Goal: Task Accomplishment & Management: Use online tool/utility

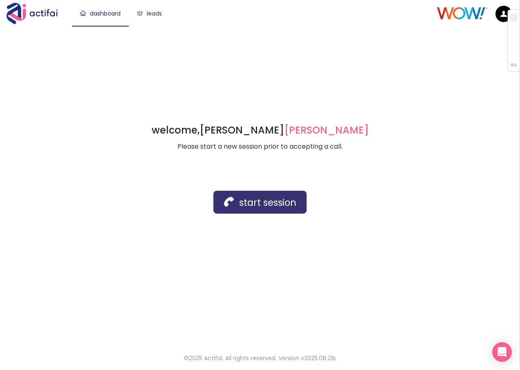
click at [230, 206] on button "start session" at bounding box center [259, 202] width 93 height 23
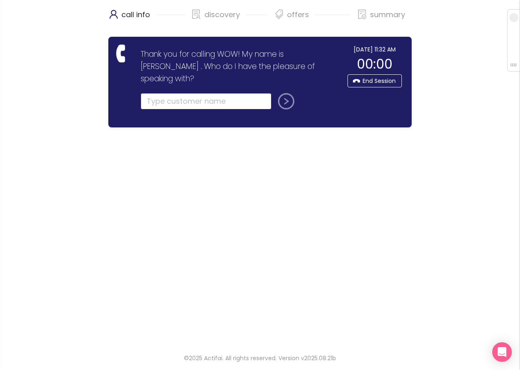
click at [161, 93] on input "text" at bounding box center [206, 101] width 131 height 16
type input "[PERSON_NAME]"
drag, startPoint x: 283, startPoint y: 89, endPoint x: 244, endPoint y: 120, distance: 50.1
click at [283, 93] on button "submit" at bounding box center [285, 101] width 20 height 16
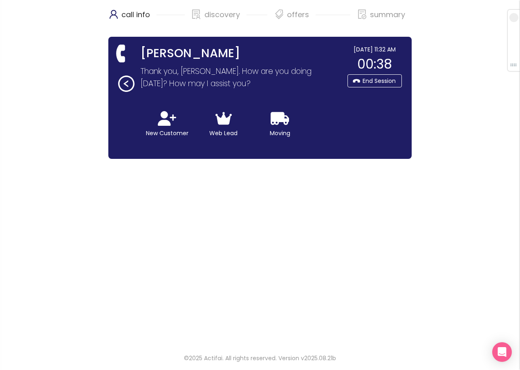
click at [422, 218] on div "call info discovery offers summary [PERSON_NAME] Thank you for calling WOW! My …" at bounding box center [260, 172] width 520 height 344
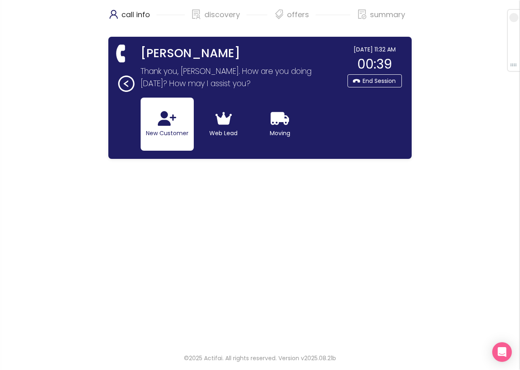
click at [151, 124] on button "New Customer" at bounding box center [167, 124] width 53 height 53
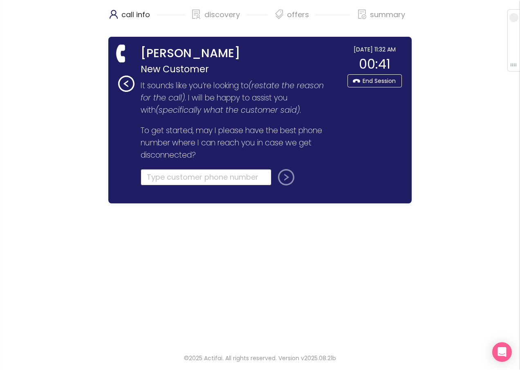
click at [160, 180] on input "tel" at bounding box center [206, 177] width 131 height 16
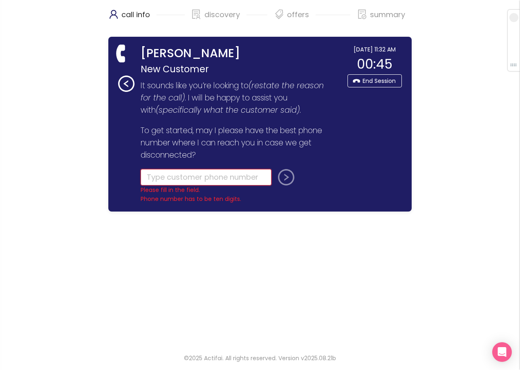
click at [169, 178] on input "tel" at bounding box center [206, 177] width 131 height 16
paste input "[PHONE_NUMBER]"
type input "[PHONE_NUMBER]"
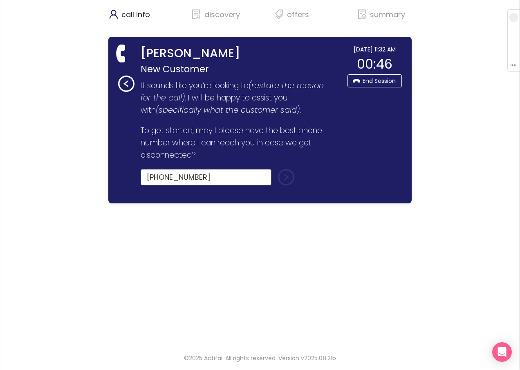
drag, startPoint x: 289, startPoint y: 176, endPoint x: 221, endPoint y: 182, distance: 68.1
click at [289, 177] on button "submit" at bounding box center [285, 177] width 20 height 16
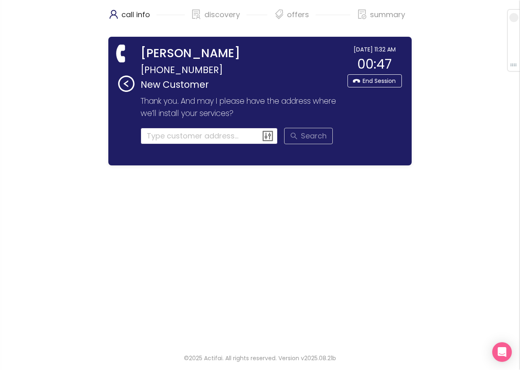
click at [155, 134] on input at bounding box center [209, 136] width 137 height 16
click at [159, 134] on input at bounding box center [209, 136] width 137 height 16
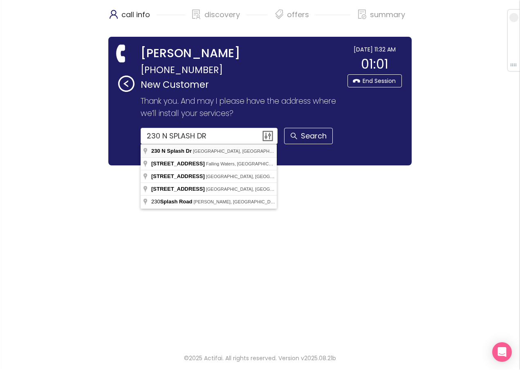
type input "[STREET_ADDRESS]"
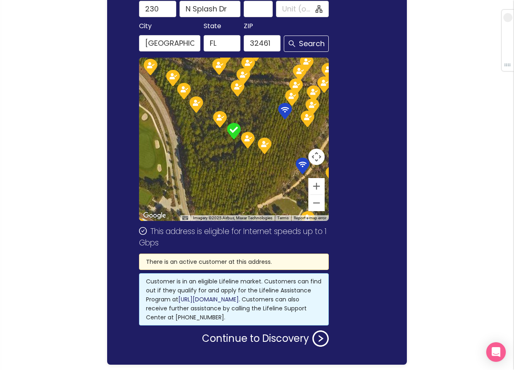
scroll to position [163, 0]
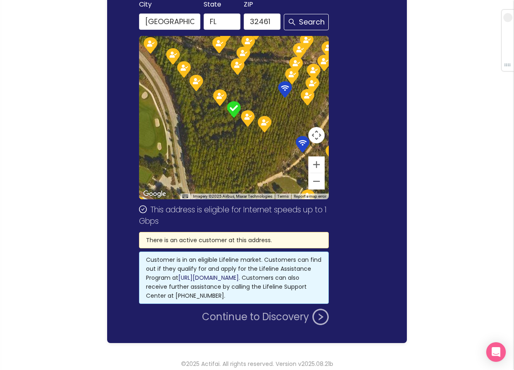
click at [238, 318] on button "Continue to Discovery" at bounding box center [265, 317] width 127 height 16
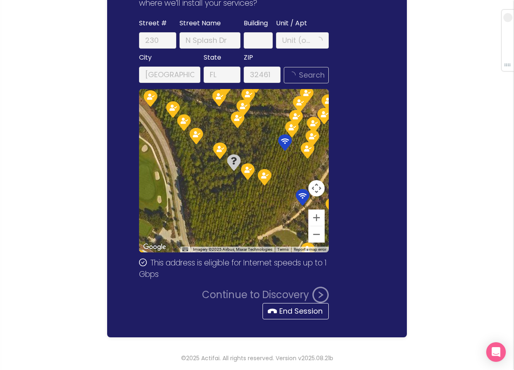
scroll to position [0, 0]
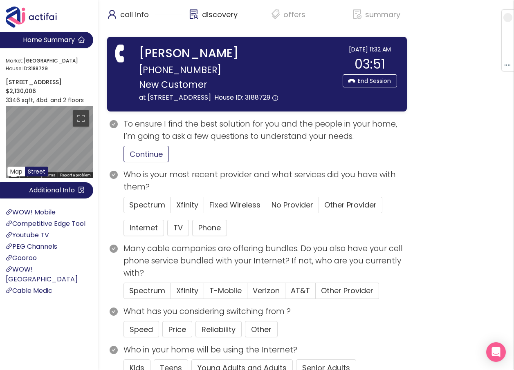
click at [142, 154] on button "Continue" at bounding box center [145, 154] width 45 height 16
click at [281, 208] on span "No Provider" at bounding box center [292, 205] width 42 height 10
click at [266, 208] on input "No Provider" at bounding box center [266, 208] width 0 height 0
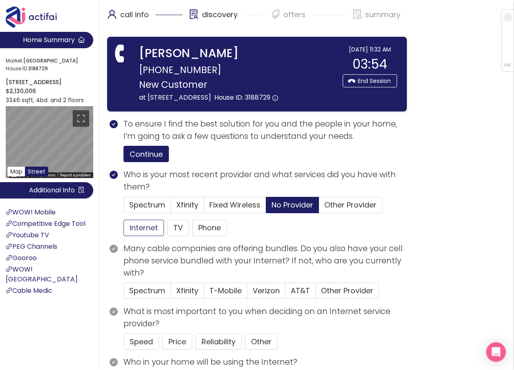
click at [147, 221] on button "Internet" at bounding box center [143, 228] width 40 height 16
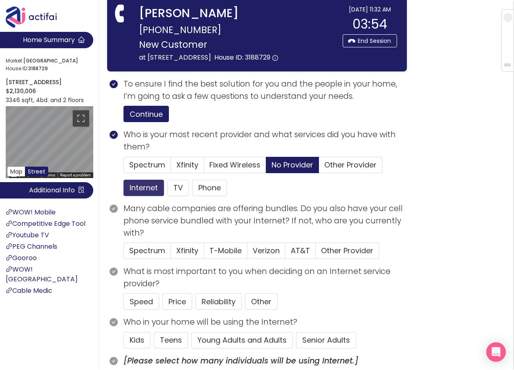
scroll to position [123, 0]
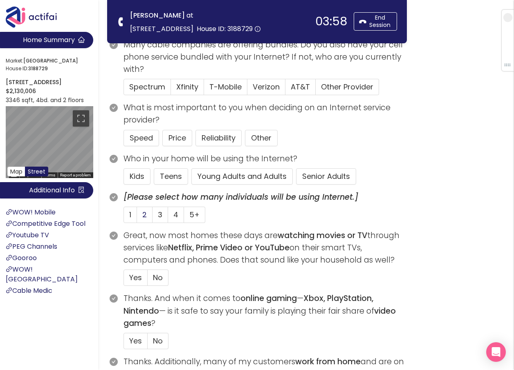
click at [141, 217] on label "2" at bounding box center [145, 215] width 16 height 16
click at [137, 217] on input "2" at bounding box center [137, 217] width 0 height 0
click at [245, 177] on button "Young Adults and Adults" at bounding box center [241, 176] width 101 height 16
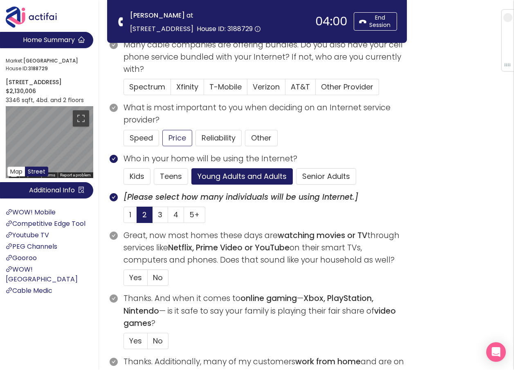
click at [168, 136] on button "Price" at bounding box center [177, 138] width 30 height 16
click at [258, 83] on span "Verizon" at bounding box center [266, 87] width 27 height 10
click at [247, 89] on input "Verizon" at bounding box center [247, 89] width 0 height 0
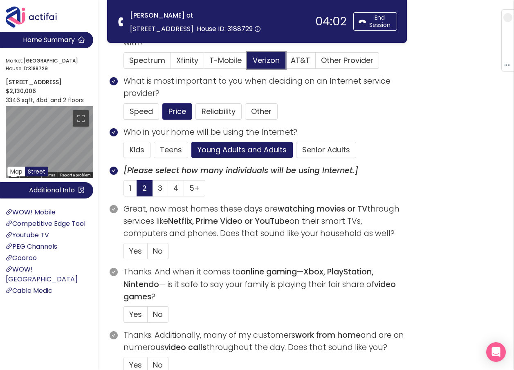
scroll to position [163, 0]
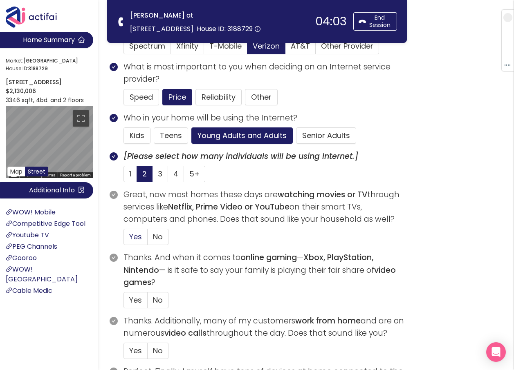
click at [133, 240] on span "Yes" at bounding box center [135, 237] width 13 height 10
click at [124, 239] on input "Yes" at bounding box center [124, 239] width 0 height 0
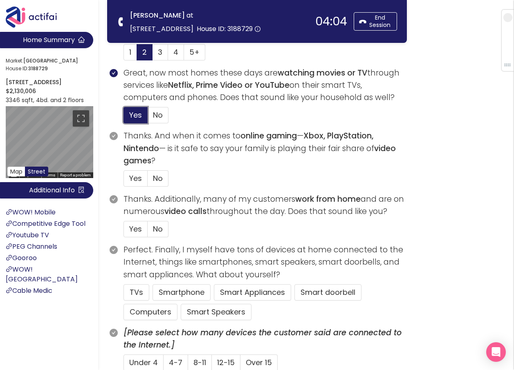
scroll to position [286, 0]
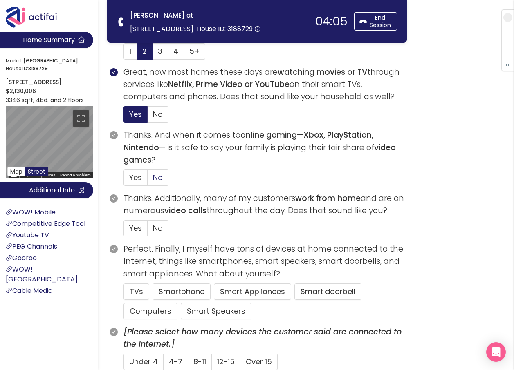
click at [164, 177] on label "No" at bounding box center [158, 178] width 21 height 16
click at [148, 180] on input "No" at bounding box center [148, 180] width 0 height 0
click at [161, 229] on span "No" at bounding box center [158, 228] width 10 height 10
click at [148, 231] on input "No" at bounding box center [148, 231] width 0 height 0
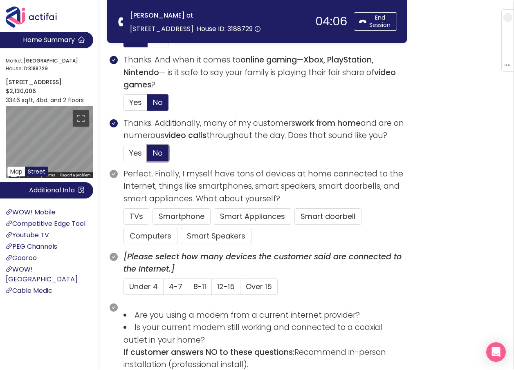
scroll to position [368, 0]
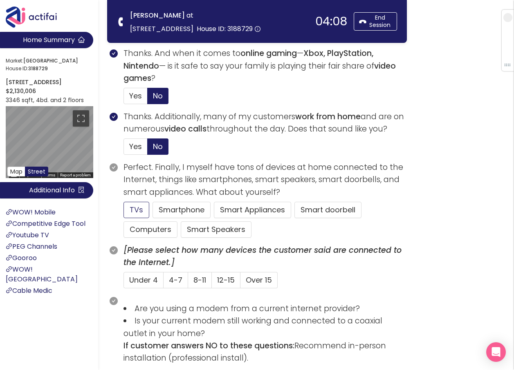
click at [139, 207] on button "TVs" at bounding box center [136, 210] width 26 height 16
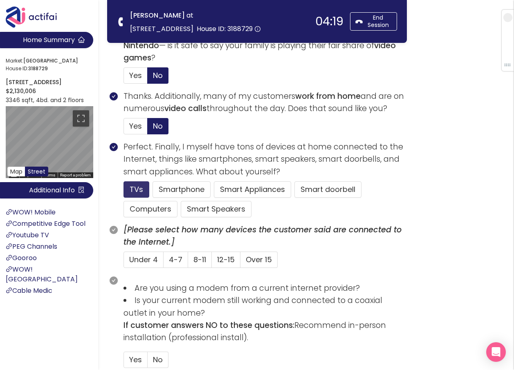
scroll to position [409, 0]
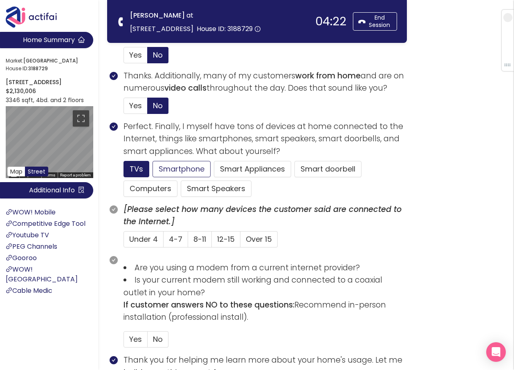
click at [170, 166] on button "Smartphone" at bounding box center [181, 169] width 58 height 16
click at [152, 235] on span "Under 4" at bounding box center [143, 239] width 29 height 10
click at [124, 242] on input "Under 4" at bounding box center [124, 242] width 0 height 0
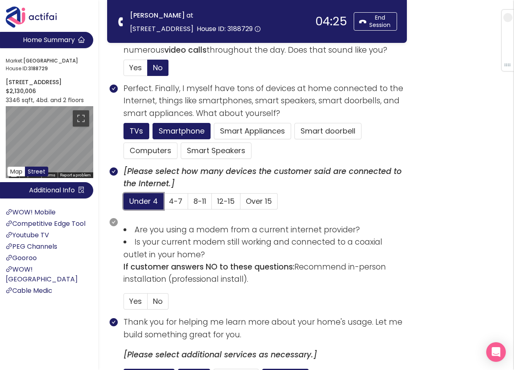
scroll to position [531, 0]
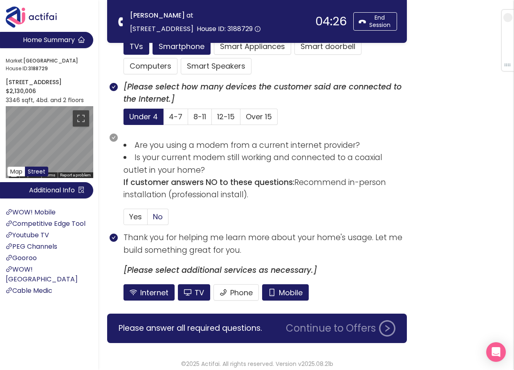
click at [160, 214] on span "No" at bounding box center [158, 217] width 10 height 10
click at [148, 219] on input "No" at bounding box center [148, 219] width 0 height 0
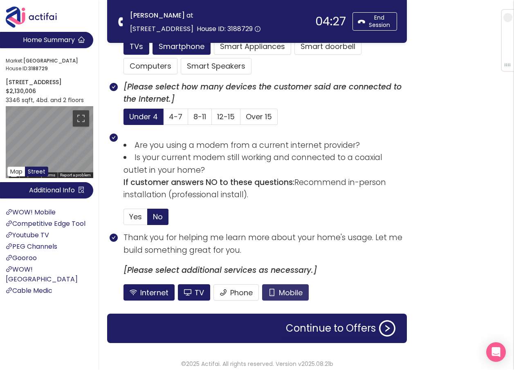
drag, startPoint x: 274, startPoint y: 294, endPoint x: 280, endPoint y: 294, distance: 5.7
click at [275, 294] on button "Mobile" at bounding box center [285, 292] width 47 height 16
click at [333, 323] on button "Continue to Offers" at bounding box center [340, 328] width 119 height 16
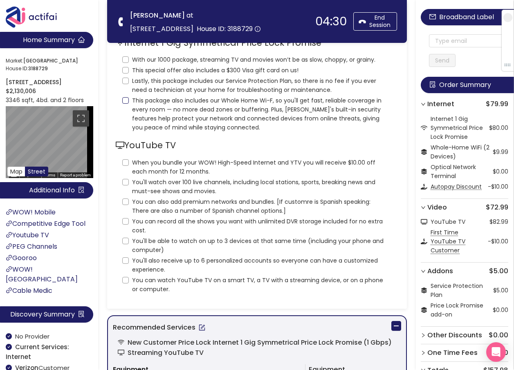
scroll to position [0, 0]
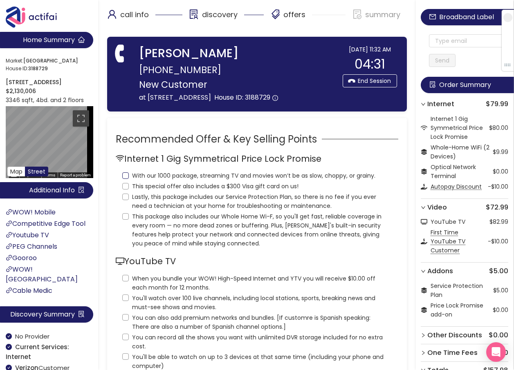
click at [124, 176] on input "With our 1000 package, streaming TV and movies won’t be as slow, choppy, or gra…" at bounding box center [125, 175] width 7 height 7
checkbox input "true"
click at [128, 185] on input "This special offer also includes a $300 Visa gift card on us!" at bounding box center [125, 186] width 7 height 7
checkbox input "true"
click at [128, 195] on input "Lastly, this package includes our Service Protection Plan, so there is no fee i…" at bounding box center [125, 197] width 7 height 7
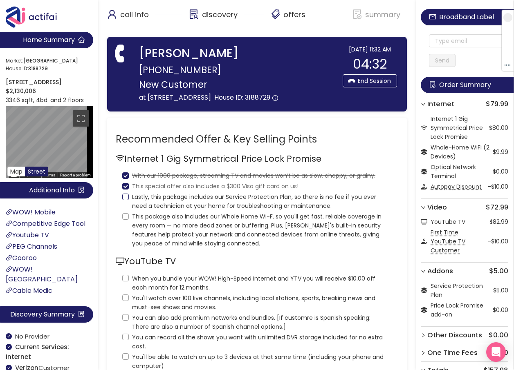
checkbox input "true"
click at [125, 215] on input "This package also includes our Whole Home Wi-F, so you'll get fast, reliable co…" at bounding box center [125, 216] width 7 height 7
checkbox input "true"
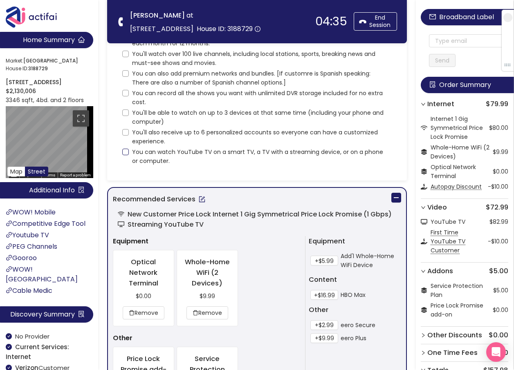
scroll to position [163, 0]
click at [127, 151] on input "You can watch YouTube TV on a smart TV, a TV with a streaming device, or on a p…" at bounding box center [125, 151] width 7 height 7
checkbox input "true"
click at [123, 130] on input "You'll also receive up to 6 personalized accounts so everyone can have a custom…" at bounding box center [125, 132] width 7 height 7
checkbox input "true"
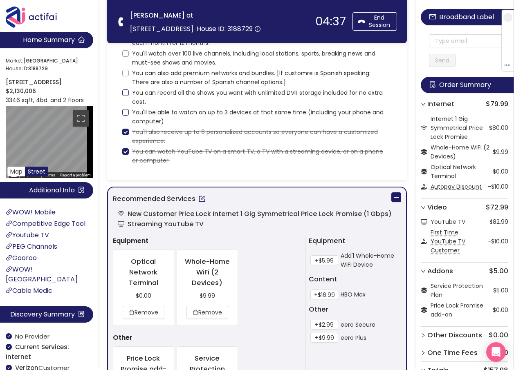
drag, startPoint x: 127, startPoint y: 113, endPoint x: 130, endPoint y: 102, distance: 11.9
click at [128, 113] on input "You'll be able to watch on up to 3 devices at that same time (including your ph…" at bounding box center [125, 112] width 7 height 7
checkbox input "true"
click at [125, 90] on input "You can record all the shows you want with unlimited DVR storage included for n…" at bounding box center [125, 92] width 7 height 7
checkbox input "true"
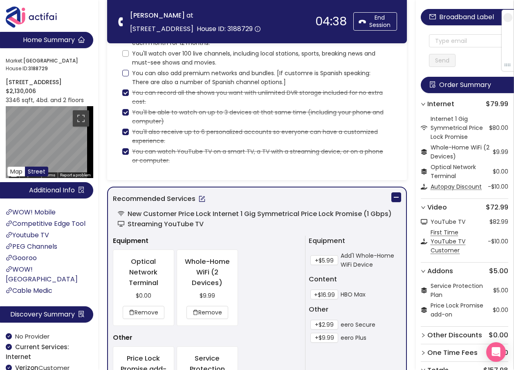
click at [123, 74] on input "You can also add premium networks and bundles. [If customre is Spanish speaking…" at bounding box center [125, 73] width 7 height 7
checkbox input "true"
click at [125, 52] on input "You'll watch over 100 live channels, including local stations, sports, breaking…" at bounding box center [125, 53] width 7 height 7
checkbox input "true"
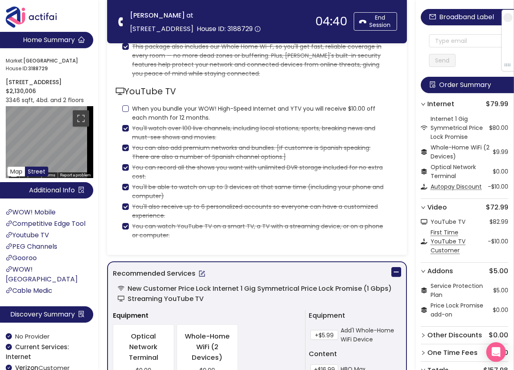
scroll to position [82, 0]
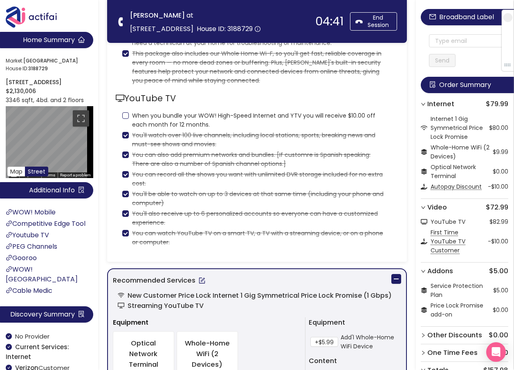
click at [125, 115] on input "When you bundle your WOW! High-Speed Internet and YTV you will receive $10.00 o…" at bounding box center [125, 115] width 7 height 7
checkbox input "true"
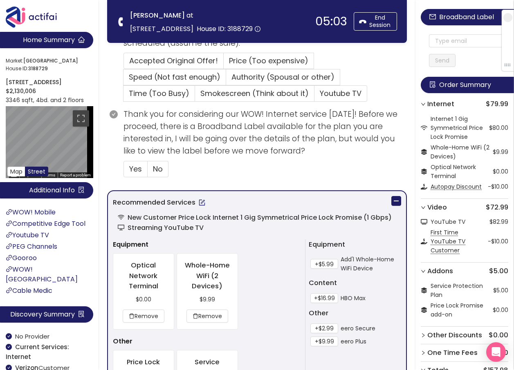
scroll to position [409, 0]
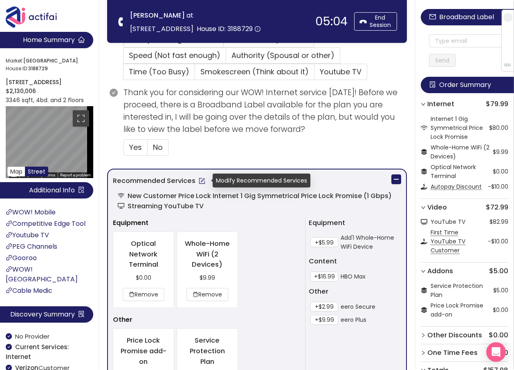
click at [202, 179] on button "button" at bounding box center [201, 180] width 13 height 13
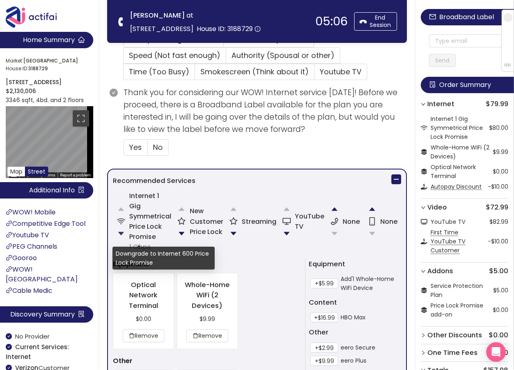
click at [121, 231] on button "button" at bounding box center [121, 234] width 16 height 16
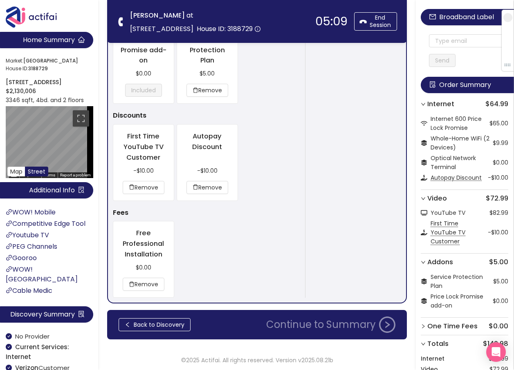
scroll to position [763, 0]
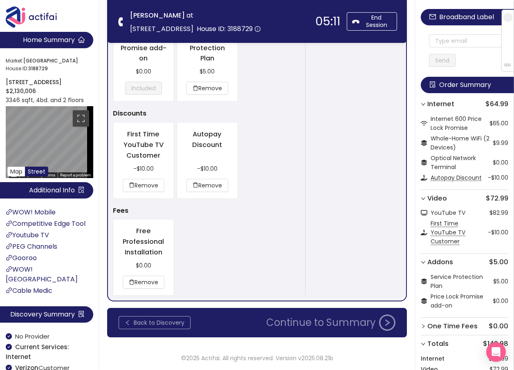
click at [158, 327] on button "Back to Discovery" at bounding box center [155, 322] width 72 height 13
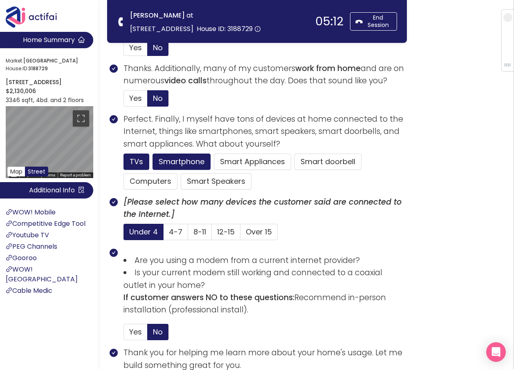
scroll to position [537, 0]
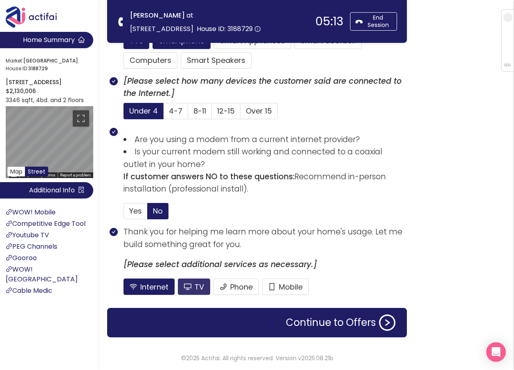
click at [197, 287] on button "TV" at bounding box center [194, 287] width 32 height 16
click at [315, 323] on button "Continue to Offers" at bounding box center [340, 323] width 119 height 16
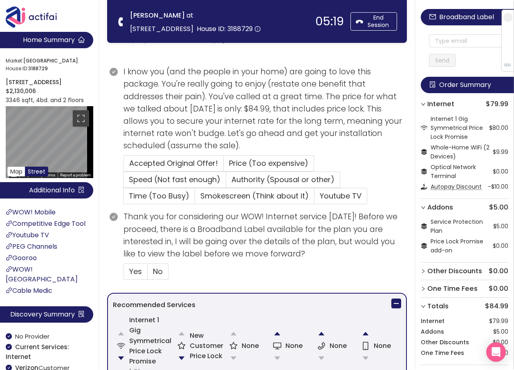
scroll to position [163, 0]
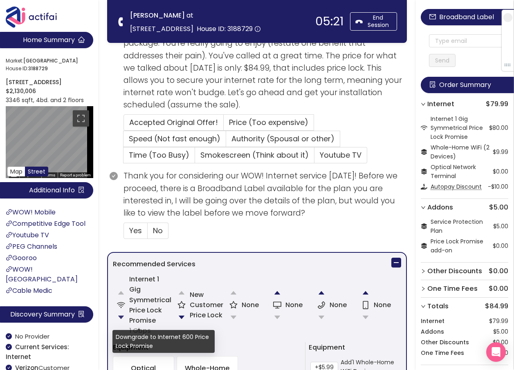
click at [118, 313] on button "button" at bounding box center [121, 317] width 16 height 16
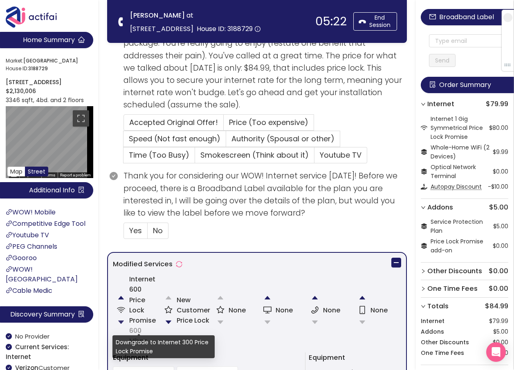
click at [117, 322] on button "button" at bounding box center [121, 322] width 16 height 16
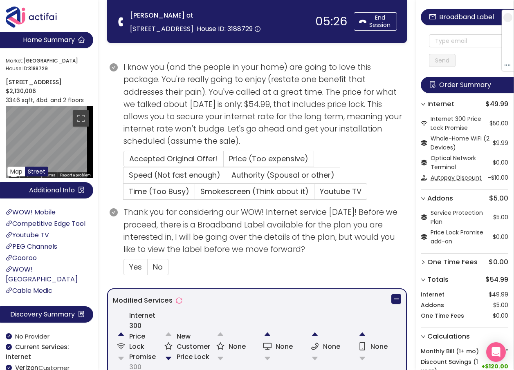
scroll to position [204, 0]
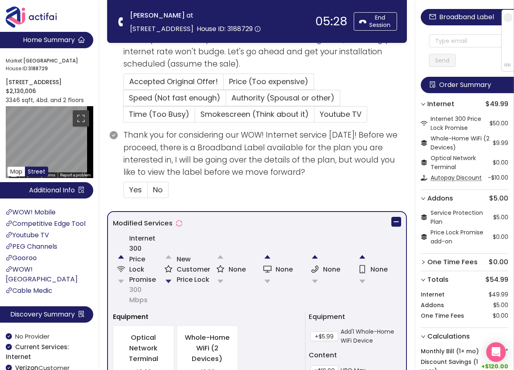
click at [168, 280] on button "button" at bounding box center [168, 281] width 16 height 16
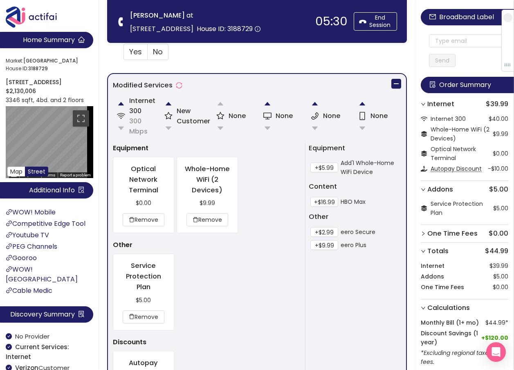
scroll to position [419, 0]
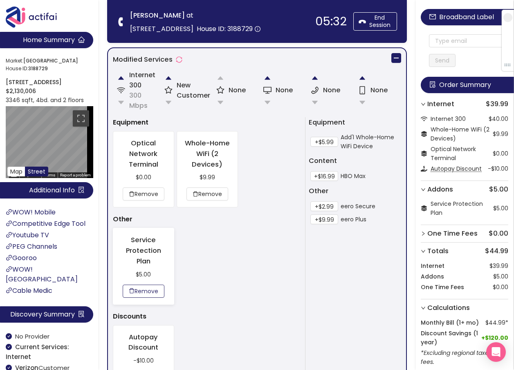
click at [139, 289] on button "Remove" at bounding box center [144, 291] width 42 height 13
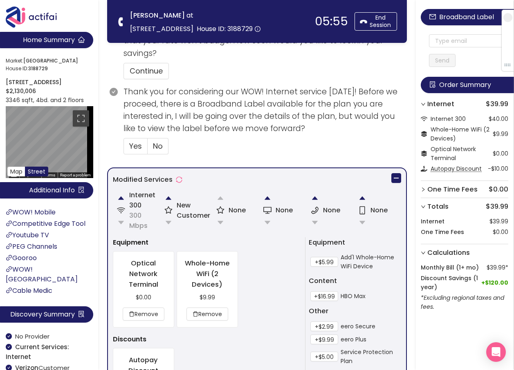
scroll to position [286, 0]
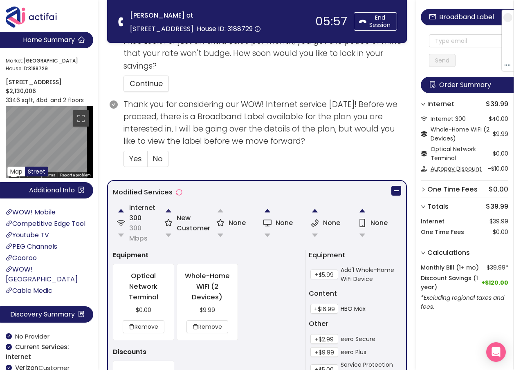
click at [168, 213] on button "button" at bounding box center [168, 211] width 16 height 16
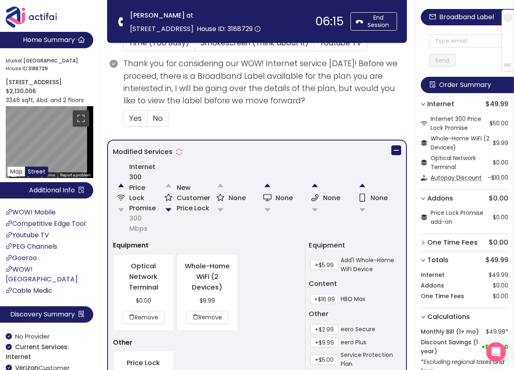
scroll to position [358, 0]
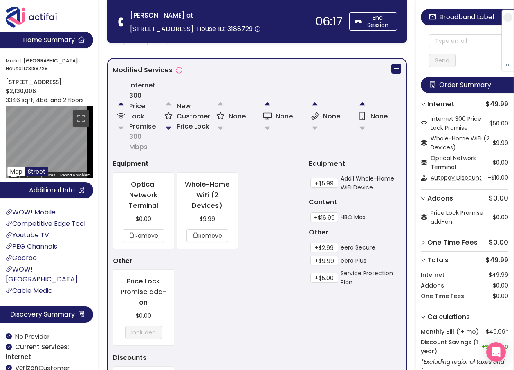
click at [168, 126] on button "button" at bounding box center [168, 128] width 16 height 16
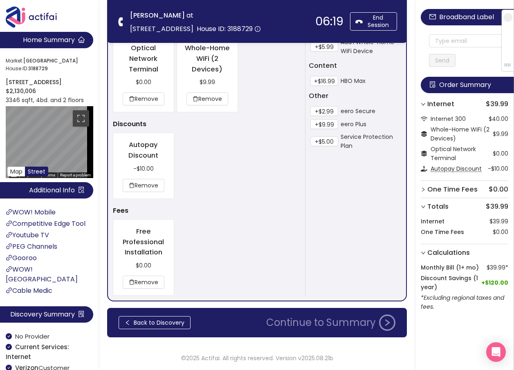
scroll to position [514, 0]
click at [181, 324] on button "Back to Discovery" at bounding box center [155, 322] width 72 height 13
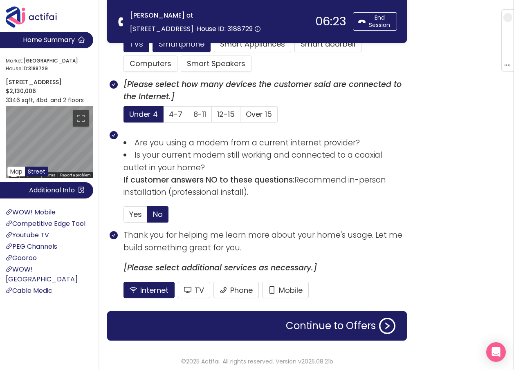
scroll to position [537, 0]
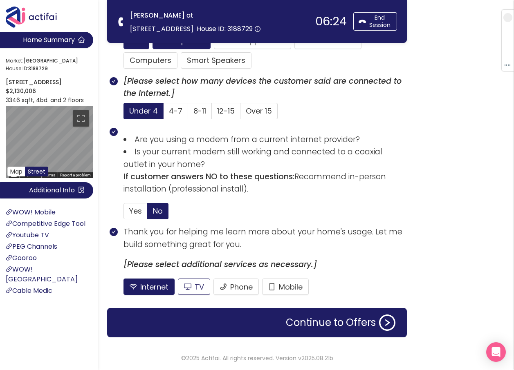
click at [192, 285] on button "TV" at bounding box center [194, 287] width 32 height 16
click at [303, 321] on button "Continue to Offers" at bounding box center [340, 323] width 119 height 16
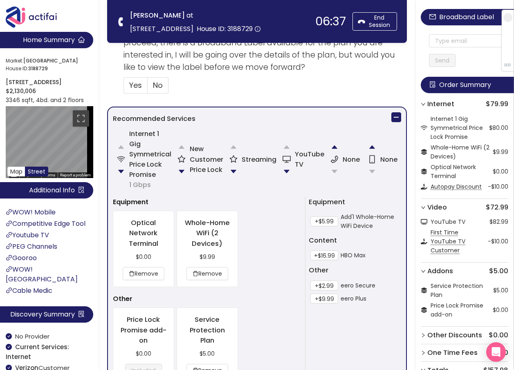
scroll to position [490, 0]
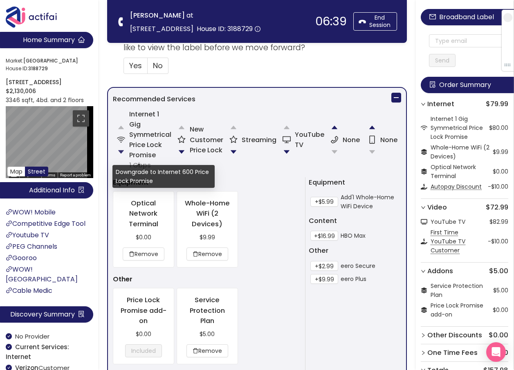
click at [121, 150] on button "button" at bounding box center [121, 152] width 16 height 16
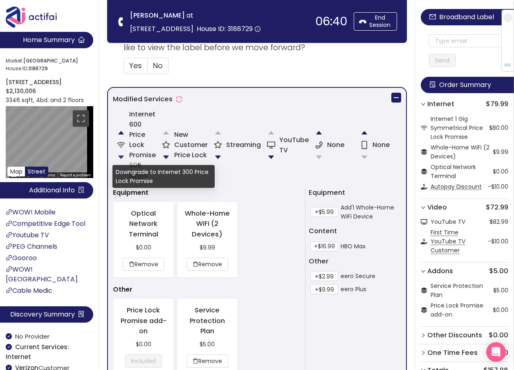
click at [119, 156] on button "button" at bounding box center [121, 157] width 16 height 16
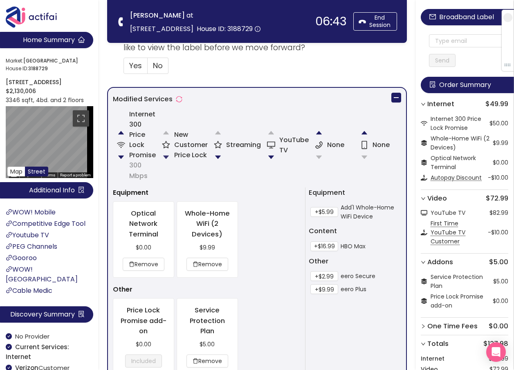
click at [167, 157] on button "button" at bounding box center [166, 157] width 16 height 16
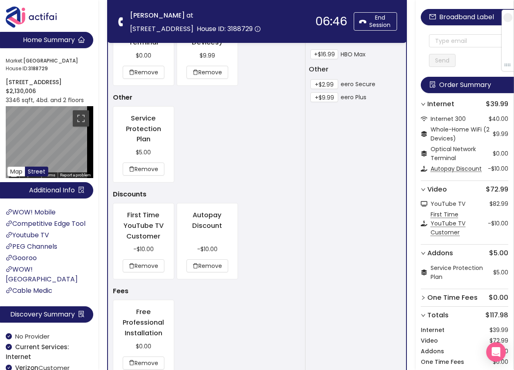
scroll to position [705, 0]
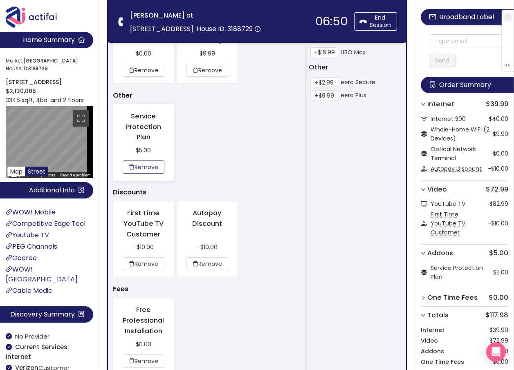
click at [143, 165] on button "Remove" at bounding box center [144, 167] width 42 height 13
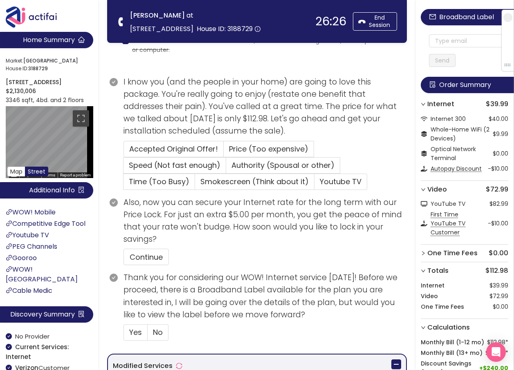
scroll to position [277, 0]
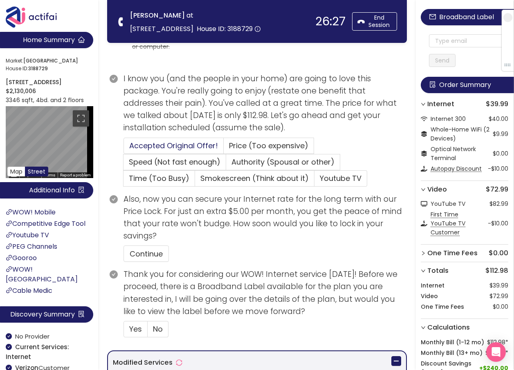
click at [169, 145] on span "Accepted Original Offer!" at bounding box center [173, 146] width 89 height 10
click at [124, 148] on input "Accepted Original Offer!" at bounding box center [124, 148] width 0 height 0
click at [252, 144] on span "Price (Too expensive)" at bounding box center [268, 146] width 79 height 10
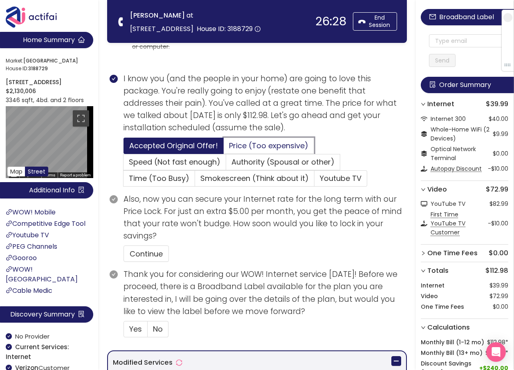
click at [224, 148] on input "Price (Too expensive)" at bounding box center [224, 148] width 0 height 0
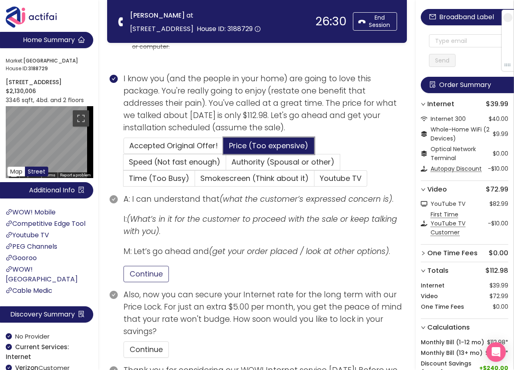
scroll to position [318, 0]
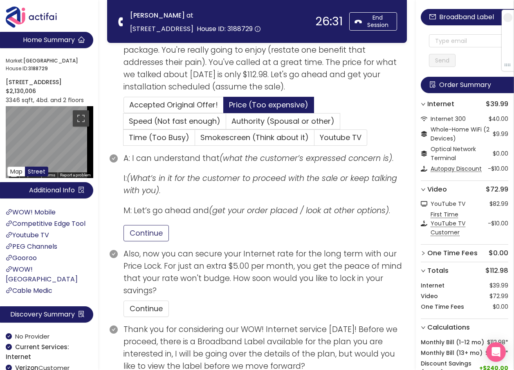
click at [147, 229] on button "Continue" at bounding box center [145, 233] width 45 height 16
click at [162, 308] on button "Continue" at bounding box center [145, 309] width 45 height 16
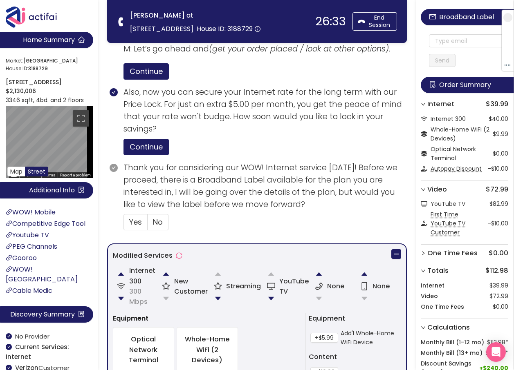
scroll to position [482, 0]
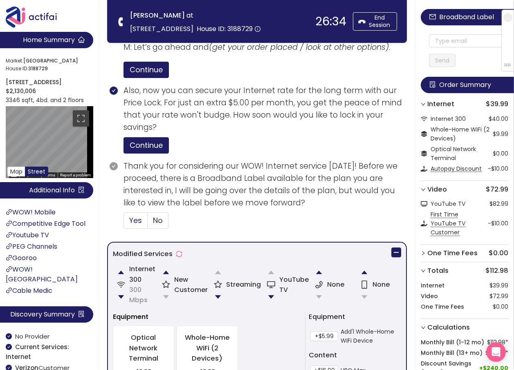
click at [136, 222] on span "Yes" at bounding box center [135, 220] width 13 height 10
click at [124, 223] on input "Yes" at bounding box center [124, 223] width 0 height 0
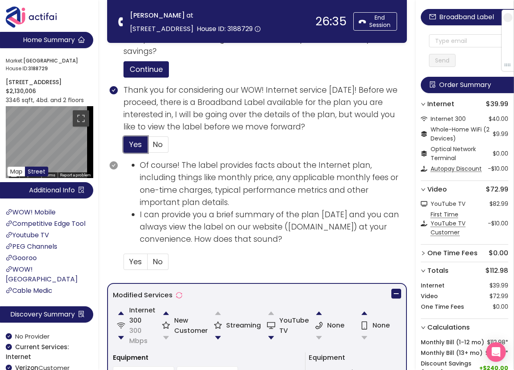
scroll to position [645, 0]
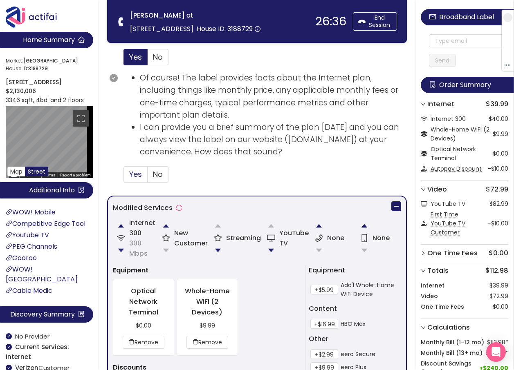
click at [136, 179] on span "Yes" at bounding box center [135, 174] width 13 height 10
click at [124, 177] on input "Yes" at bounding box center [124, 177] width 0 height 0
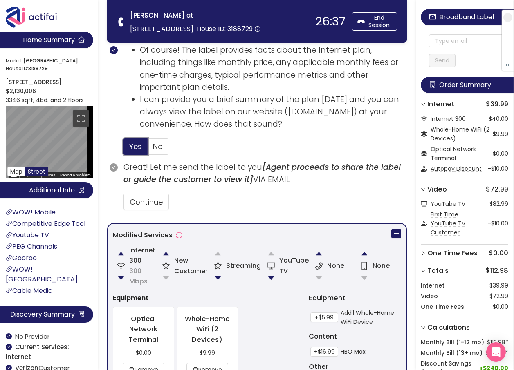
scroll to position [727, 0]
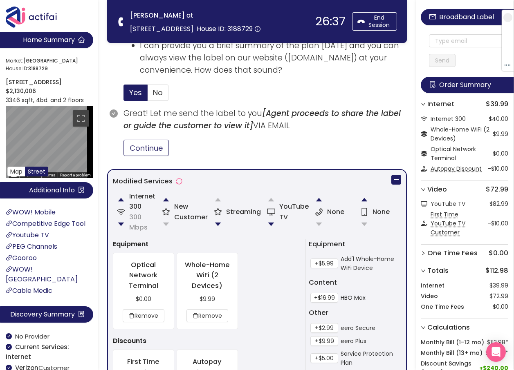
click at [145, 150] on button "Continue" at bounding box center [145, 148] width 45 height 16
click at [456, 39] on input "text" at bounding box center [468, 40] width 79 height 13
paste input "[EMAIL_ADDRESS][DOMAIN_NAME]"
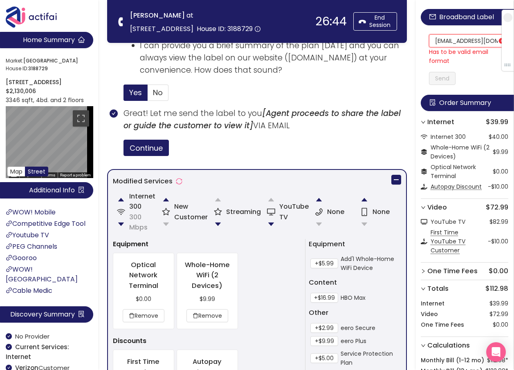
click at [444, 40] on input "[EMAIL_ADDRESS][DOMAIN_NAME]" at bounding box center [468, 40] width 79 height 13
drag, startPoint x: 438, startPoint y: 38, endPoint x: 500, endPoint y: 40, distance: 62.5
type input "[EMAIL_ADDRESS][DOMAIN_NAME]"
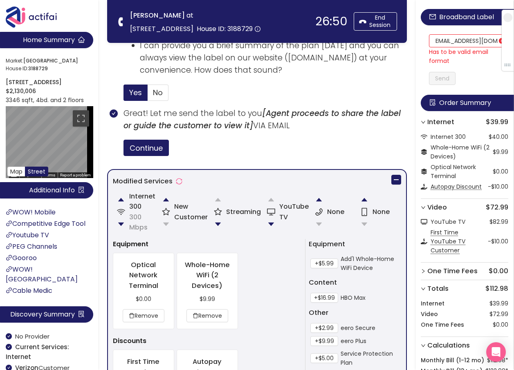
click at [448, 73] on div "Broadband Label [EMAIL_ADDRESS][DOMAIN_NAME] Has to be valid email format Send …" at bounding box center [465, 235] width 98 height 470
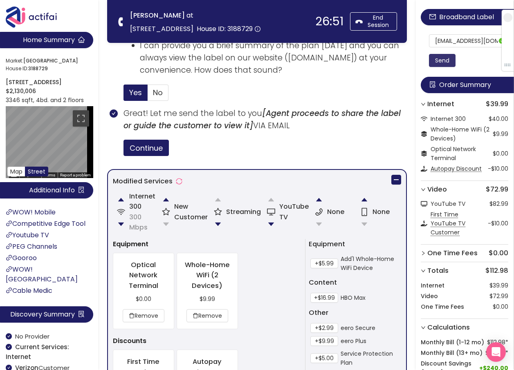
click at [447, 58] on button "Send" at bounding box center [442, 60] width 27 height 13
click at [384, 89] on section "Of course! The label provides facts about the Internet plan, including things l…" at bounding box center [264, 48] width 283 height 117
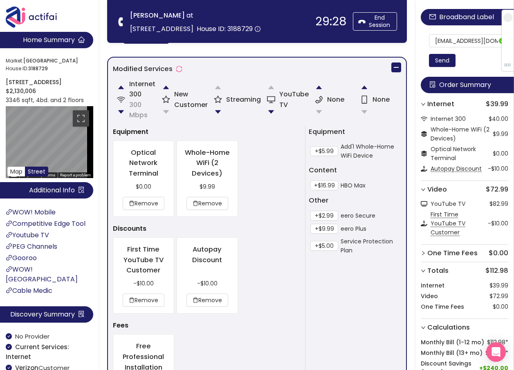
scroll to position [955, 0]
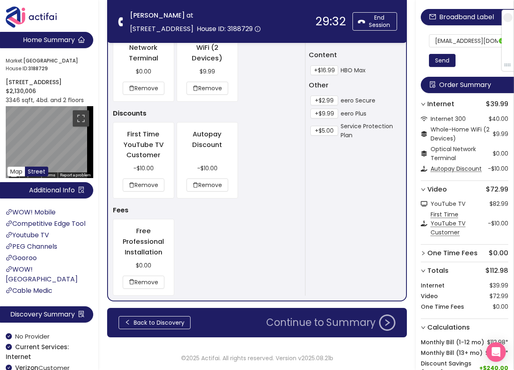
click at [301, 323] on button "Continue to Summary" at bounding box center [330, 323] width 139 height 16
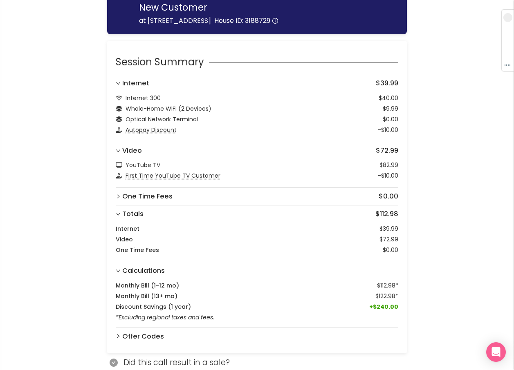
scroll to position [89, 0]
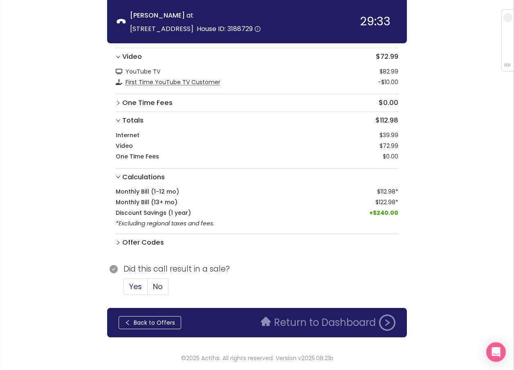
drag, startPoint x: 133, startPoint y: 293, endPoint x: 145, endPoint y: 279, distance: 18.3
click at [133, 292] on label "Yes" at bounding box center [135, 287] width 24 height 16
click at [124, 289] on input "Yes" at bounding box center [124, 289] width 0 height 0
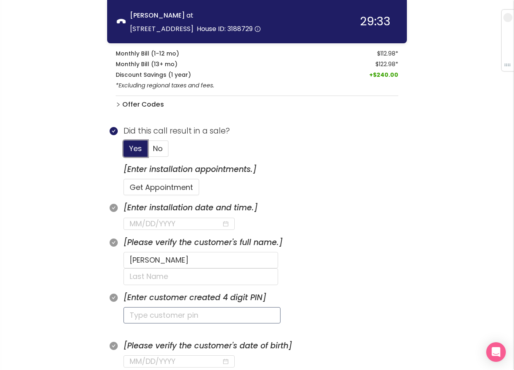
scroll to position [294, 0]
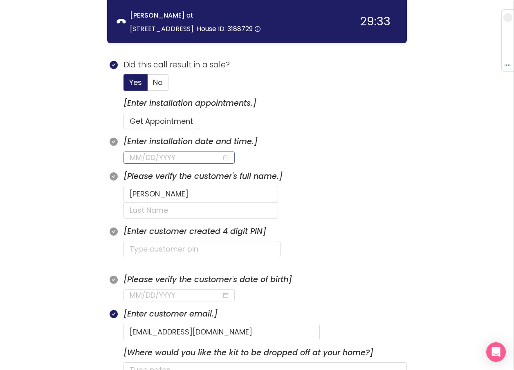
click at [175, 160] on input at bounding box center [176, 157] width 92 height 11
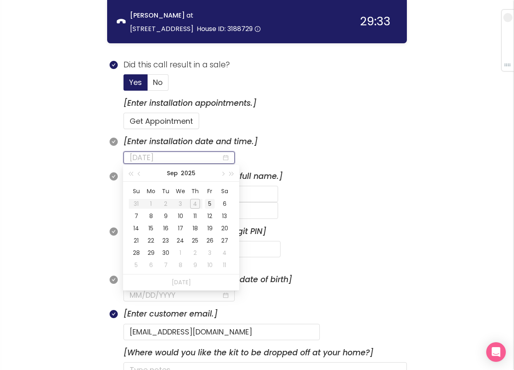
type input "[DATE]"
click at [207, 204] on div "5" at bounding box center [210, 204] width 10 height 10
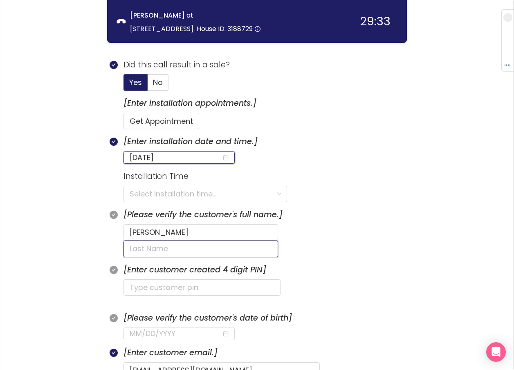
click at [262, 241] on input "text" at bounding box center [200, 249] width 154 height 16
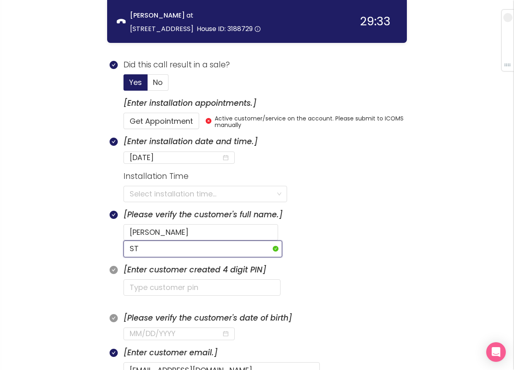
click at [252, 241] on input "ST" at bounding box center [202, 249] width 159 height 16
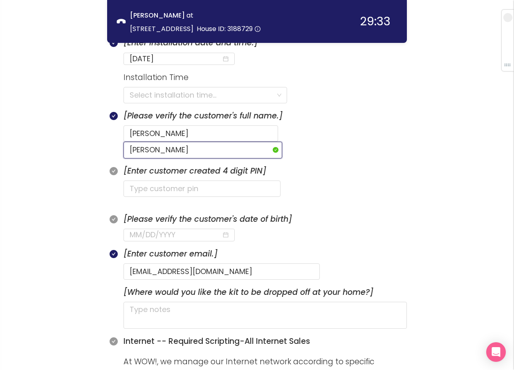
scroll to position [416, 0]
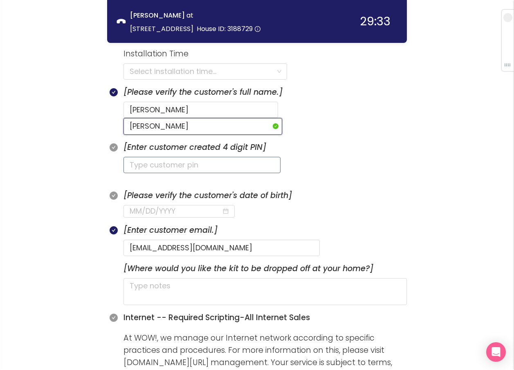
type input "[PERSON_NAME]"
click at [197, 157] on input "text" at bounding box center [201, 165] width 157 height 16
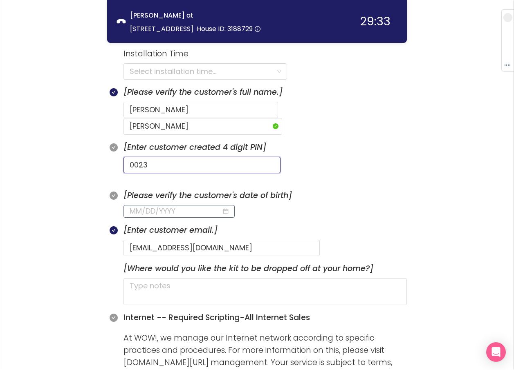
type input "0023"
click at [160, 206] on input at bounding box center [176, 211] width 92 height 11
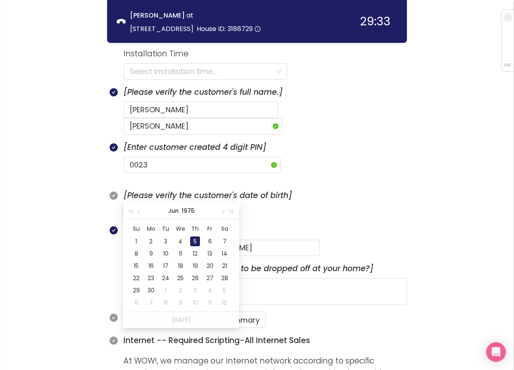
click at [197, 242] on div "5" at bounding box center [195, 242] width 10 height 10
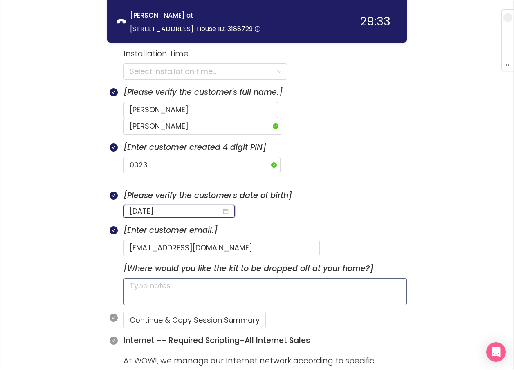
type input "[DATE]"
click at [229, 278] on textarea at bounding box center [264, 291] width 283 height 27
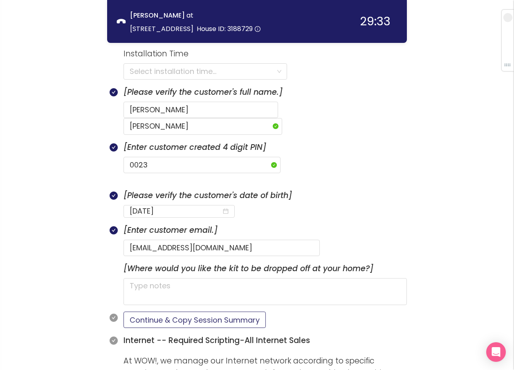
click at [212, 312] on button "Continue & Copy Session Summary" at bounding box center [194, 320] width 142 height 16
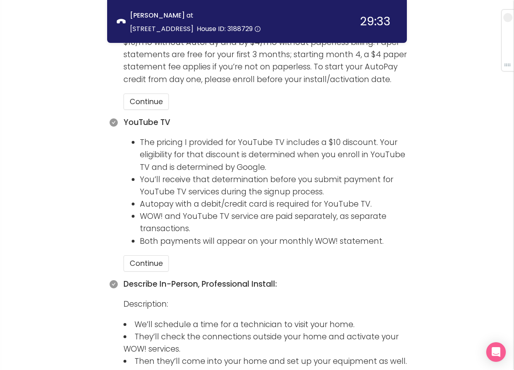
scroll to position [866, 0]
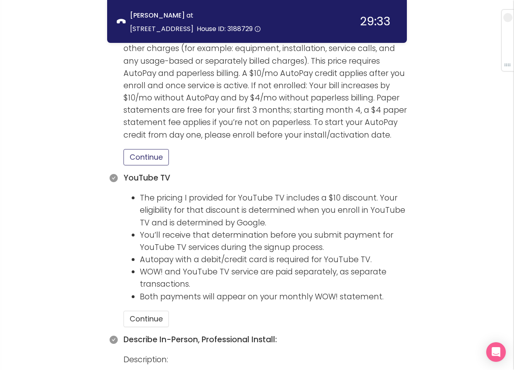
click at [143, 149] on button "Continue" at bounding box center [145, 157] width 45 height 16
click at [149, 311] on button "Continue" at bounding box center [145, 319] width 45 height 16
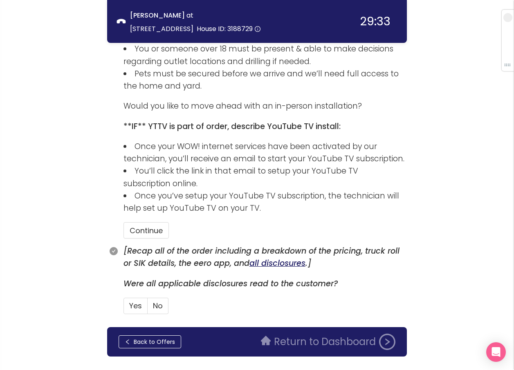
scroll to position [1249, 0]
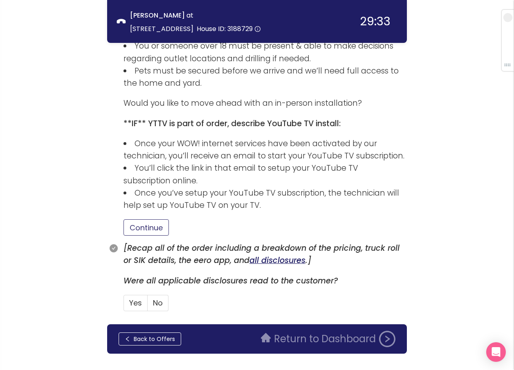
click at [155, 219] on button "Continue" at bounding box center [145, 227] width 45 height 16
click at [159, 298] on span "No" at bounding box center [158, 303] width 10 height 10
click at [148, 306] on input "No" at bounding box center [148, 306] width 0 height 0
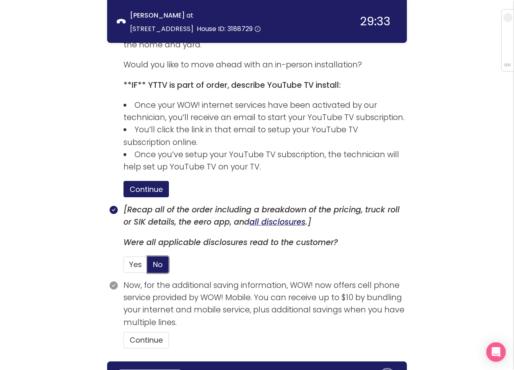
scroll to position [1325, 0]
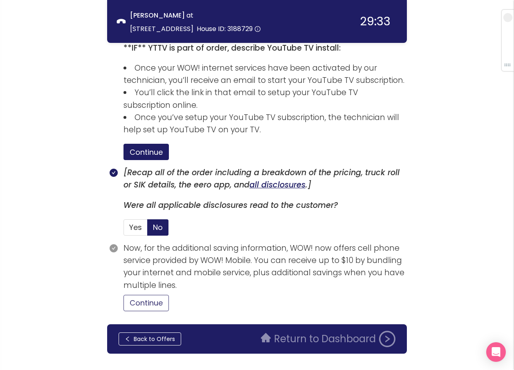
click at [157, 295] on button "Continue" at bounding box center [145, 303] width 45 height 16
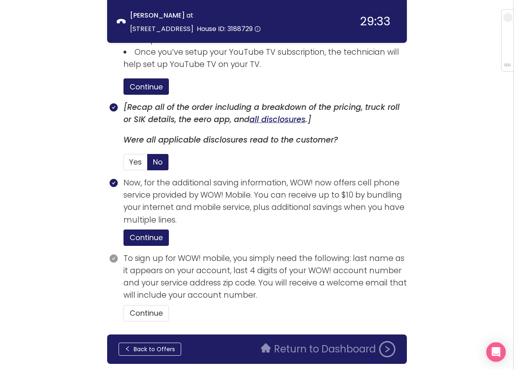
scroll to position [1400, 0]
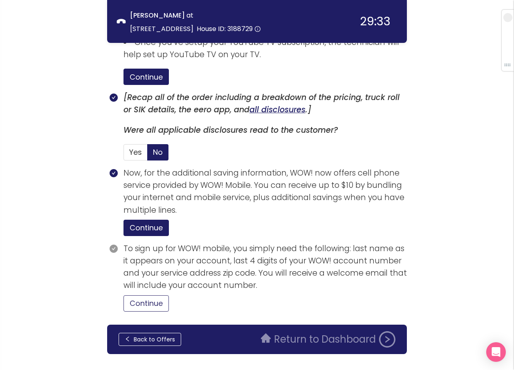
click at [157, 295] on button "Continue" at bounding box center [145, 303] width 45 height 16
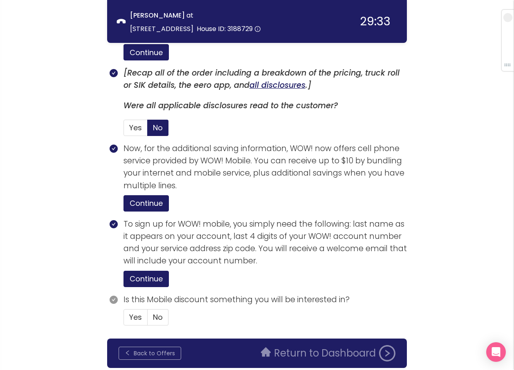
scroll to position [1438, 0]
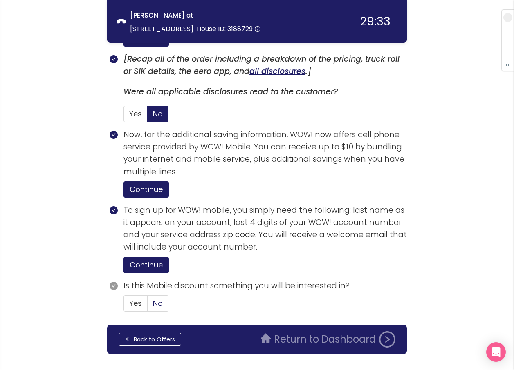
click at [160, 298] on span "No" at bounding box center [158, 303] width 10 height 10
click at [148, 306] on input "No" at bounding box center [148, 306] width 0 height 0
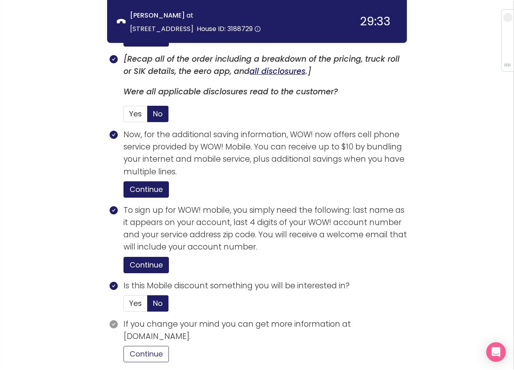
click at [152, 346] on button "Continue" at bounding box center [145, 354] width 45 height 16
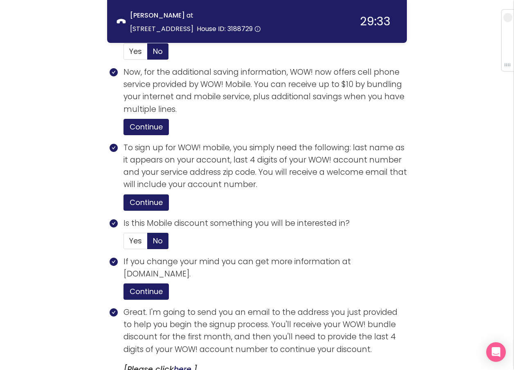
scroll to position [1643, 0]
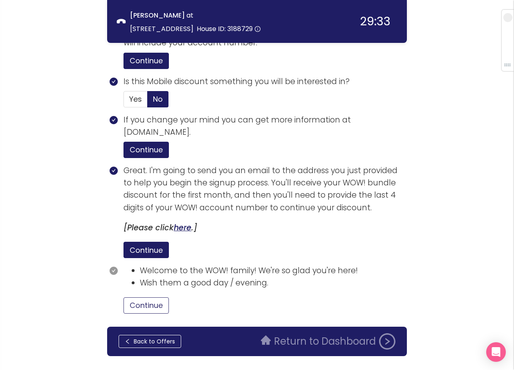
click at [157, 298] on button "Continue" at bounding box center [145, 306] width 45 height 16
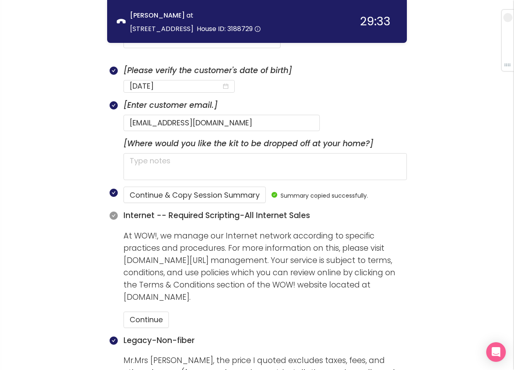
scroll to position [539, 0]
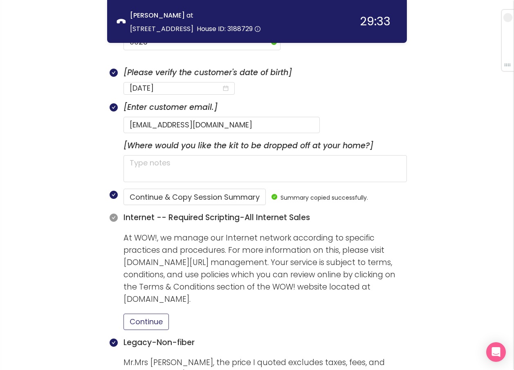
click at [154, 314] on button "Continue" at bounding box center [145, 322] width 45 height 16
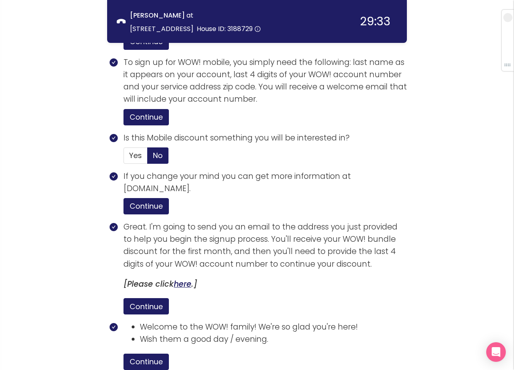
scroll to position [1645, 0]
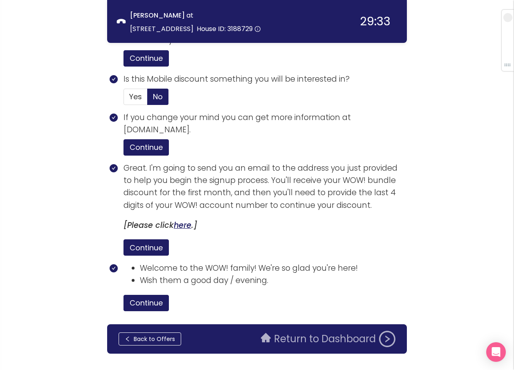
click at [307, 331] on button "Return to Dashboard" at bounding box center [328, 339] width 144 height 16
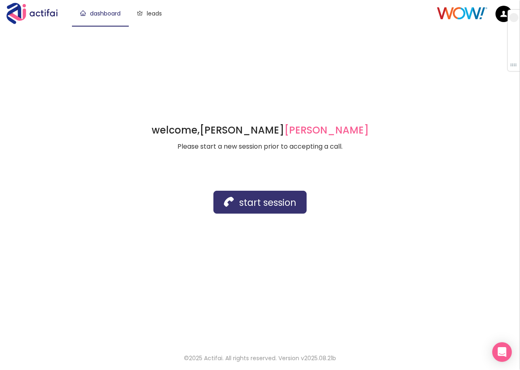
click at [234, 200] on button "start session" at bounding box center [259, 202] width 93 height 23
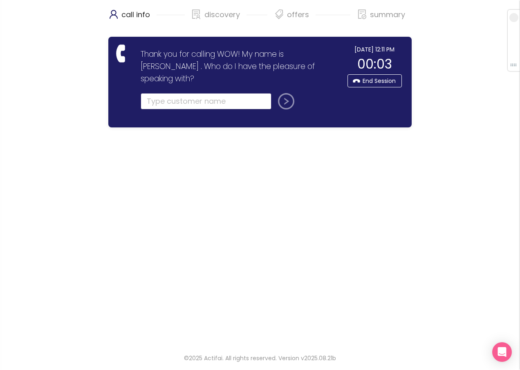
click at [158, 93] on input "text" at bounding box center [206, 101] width 131 height 16
type input "[PERSON_NAME]"
click at [275, 93] on button "submit" at bounding box center [285, 101] width 20 height 16
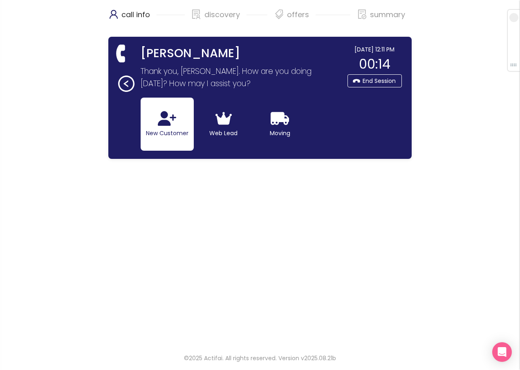
click at [176, 98] on button "New Customer" at bounding box center [167, 124] width 53 height 53
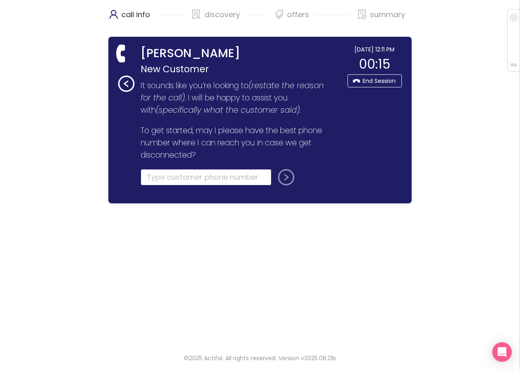
click at [166, 179] on input "tel" at bounding box center [206, 177] width 131 height 16
type input "[PHONE_NUMBER]"
click at [282, 175] on button "submit" at bounding box center [285, 177] width 20 height 16
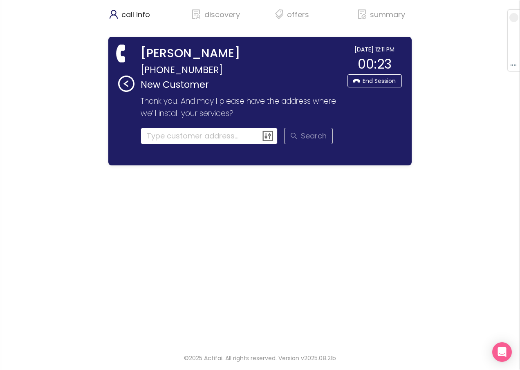
click at [160, 138] on input at bounding box center [209, 136] width 137 height 16
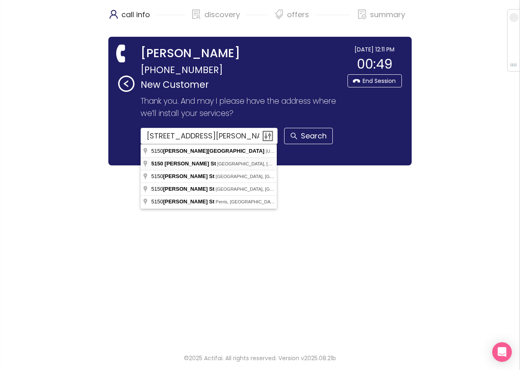
type input "[STREET_ADDRESS][PERSON_NAME]"
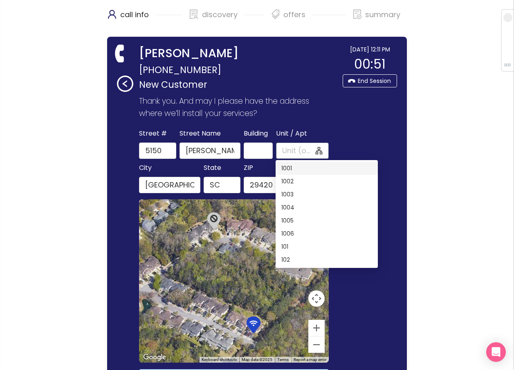
click at [284, 153] on input "Unit / Apt" at bounding box center [298, 150] width 32 height 11
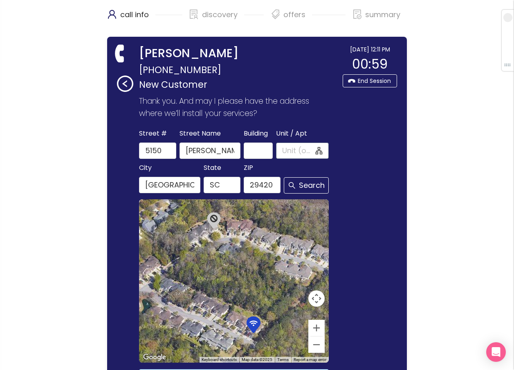
click at [290, 150] on input "Unit / Apt" at bounding box center [298, 150] width 32 height 11
type input "2005"
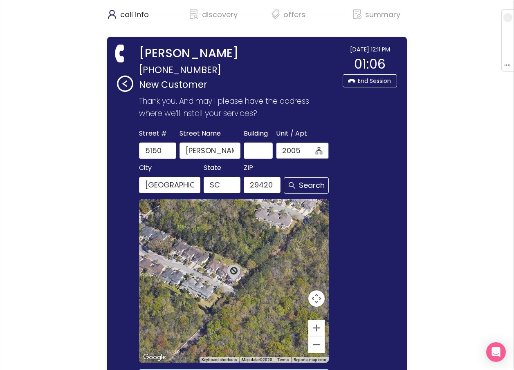
click at [301, 150] on input "2005" at bounding box center [298, 150] width 32 height 11
drag, startPoint x: 301, startPoint y: 150, endPoint x: 247, endPoint y: 141, distance: 55.0
click at [247, 141] on div "[GEOGRAPHIC_DATA] Name [PERSON_NAME][GEOGRAPHIC_DATA] / Apt 2005 2005" at bounding box center [233, 143] width 193 height 31
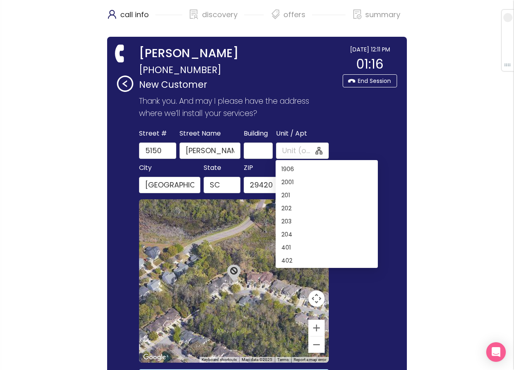
scroll to position [606, 0]
click at [285, 147] on input "Unit / Apt" at bounding box center [298, 150] width 32 height 11
click at [290, 166] on div "1904" at bounding box center [326, 163] width 91 height 9
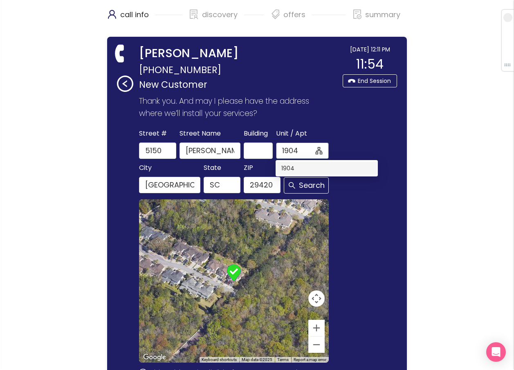
scroll to position [0, 0]
drag, startPoint x: 285, startPoint y: 150, endPoint x: 308, endPoint y: 150, distance: 23.3
click at [308, 150] on input "1904" at bounding box center [298, 150] width 32 height 11
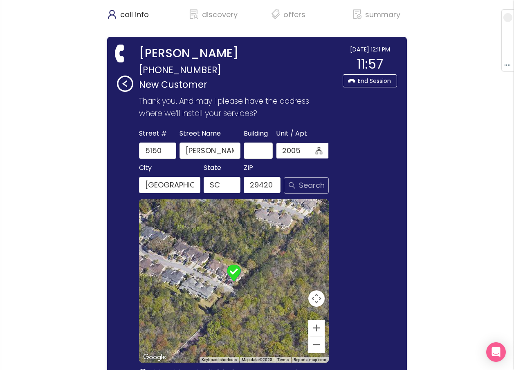
type input "2005"
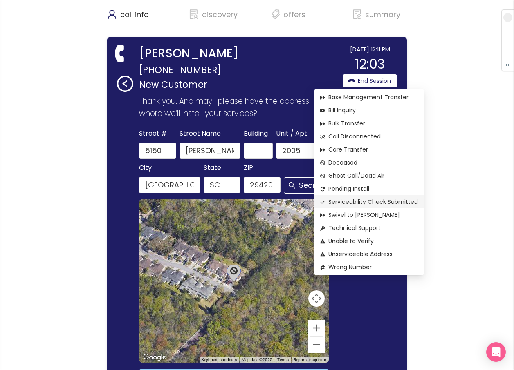
click at [364, 199] on span "Serviceability Check Submitted" at bounding box center [369, 201] width 98 height 9
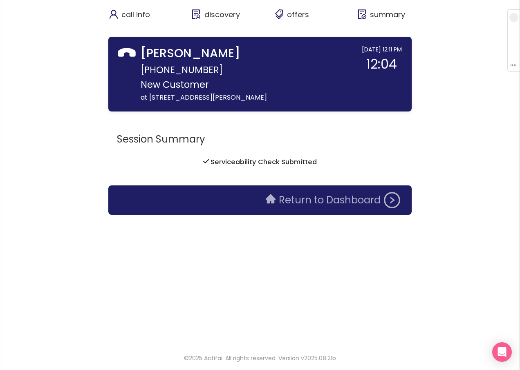
click at [318, 201] on button "Return to Dashboard" at bounding box center [333, 200] width 144 height 16
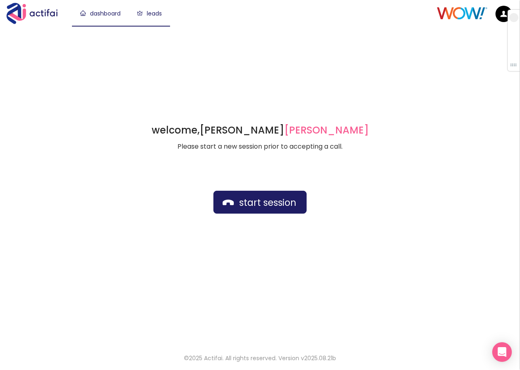
click at [156, 13] on link "leads" at bounding box center [149, 13] width 25 height 8
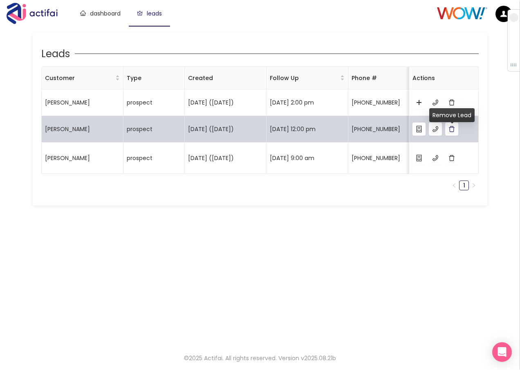
click at [450, 134] on button "button" at bounding box center [451, 129] width 13 height 13
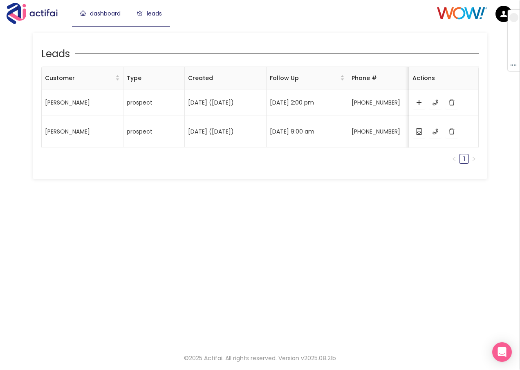
click at [97, 13] on link "dashboard" at bounding box center [100, 13] width 40 height 8
